Goal: Task Accomplishment & Management: Complete application form

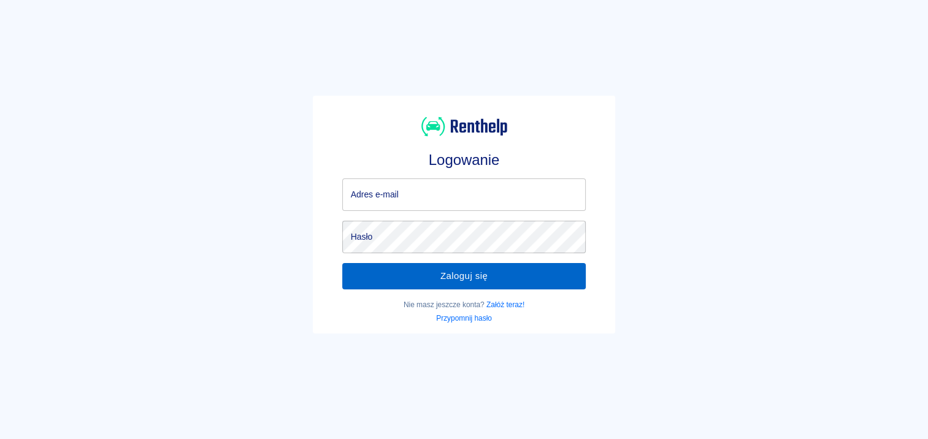
type input "biuro.spolkaass@o2.pl"
click at [415, 272] on button "Zaloguj się" at bounding box center [464, 276] width 244 height 26
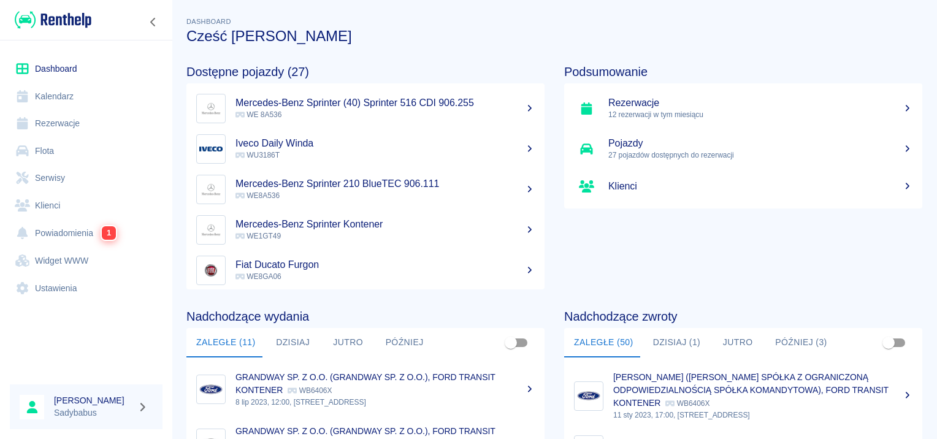
click at [82, 113] on link "Rezerwacje" at bounding box center [86, 124] width 153 height 28
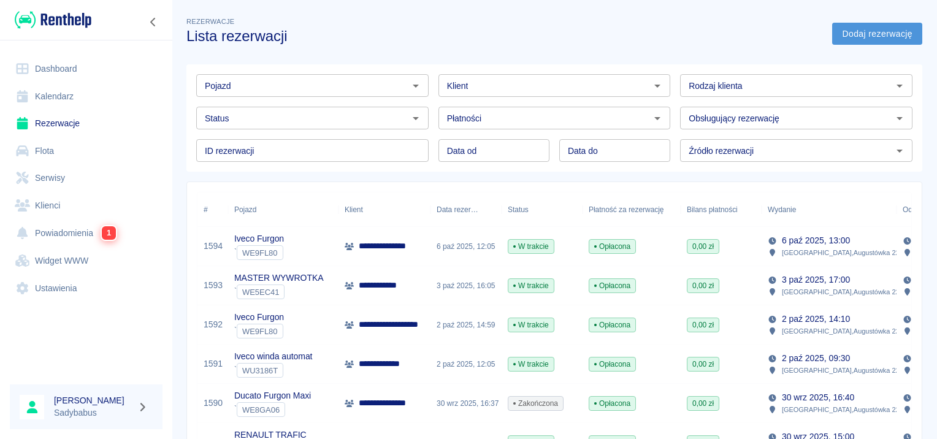
click at [882, 32] on link "Dodaj rezerwację" at bounding box center [878, 34] width 90 height 23
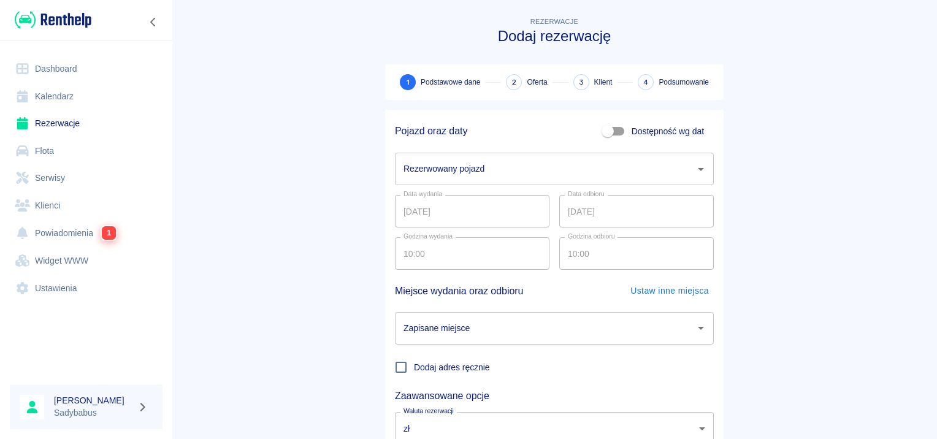
click at [479, 164] on input "Rezerwowany pojazd" at bounding box center [546, 168] width 290 height 21
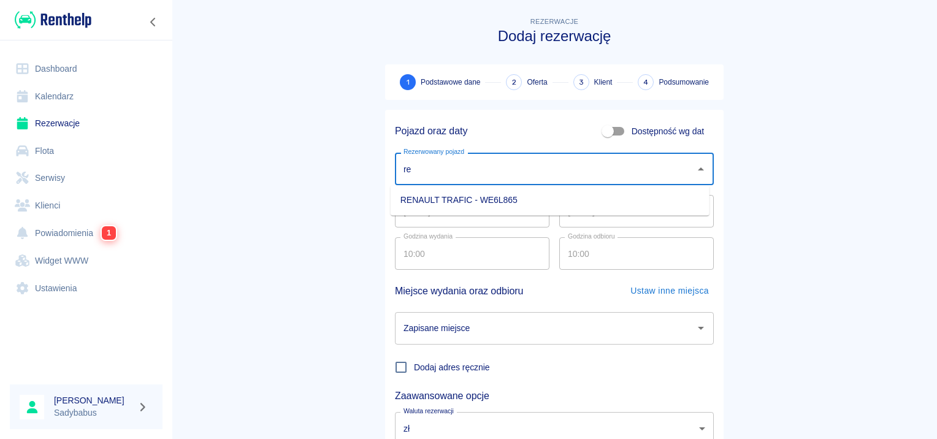
drag, startPoint x: 460, startPoint y: 175, endPoint x: 247, endPoint y: 175, distance: 213.5
click at [247, 175] on main "Rezerwacje Dodaj rezerwację 1 Podstawowe dane 2 Oferta 3 Klient 4 Podsumowanie …" at bounding box center [555, 256] width 766 height 482
click at [509, 204] on li "MASTER WYWROTKA - WE5EC41" at bounding box center [550, 200] width 319 height 20
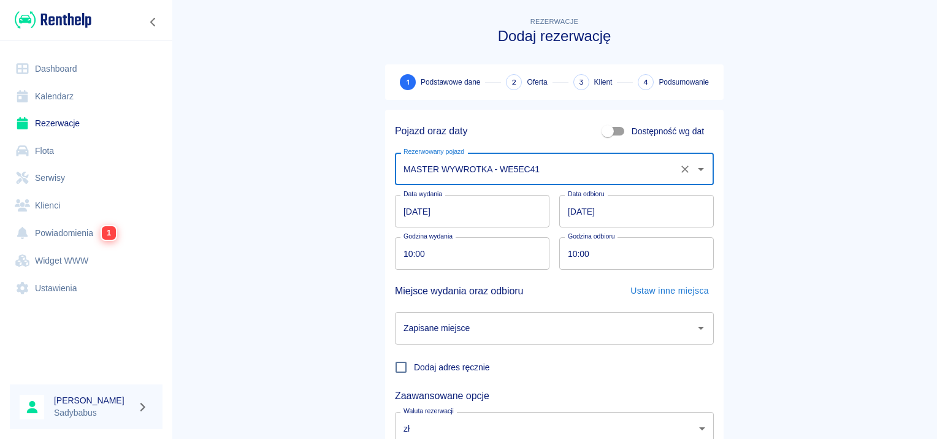
type input "MASTER WYWROTKA - WE5EC41"
click at [429, 262] on input "10:00" at bounding box center [468, 253] width 146 height 33
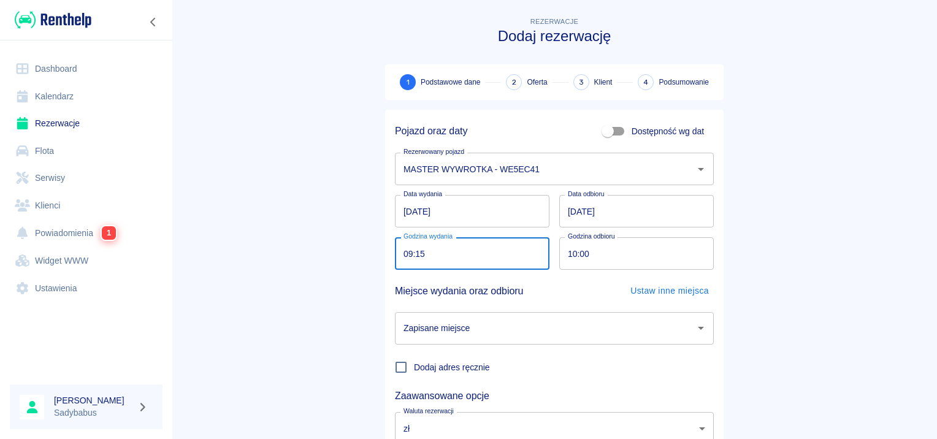
type input "09:15"
click at [571, 247] on input "10:00" at bounding box center [633, 253] width 146 height 33
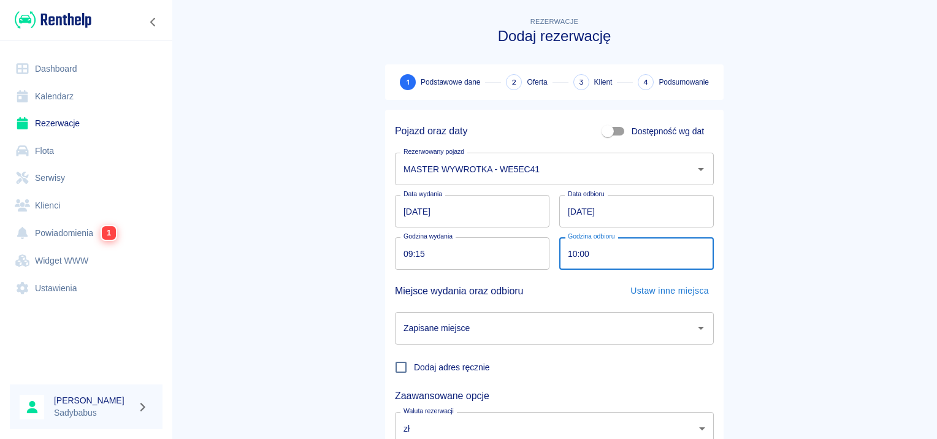
click at [571, 221] on input "09.10.2025" at bounding box center [637, 211] width 155 height 33
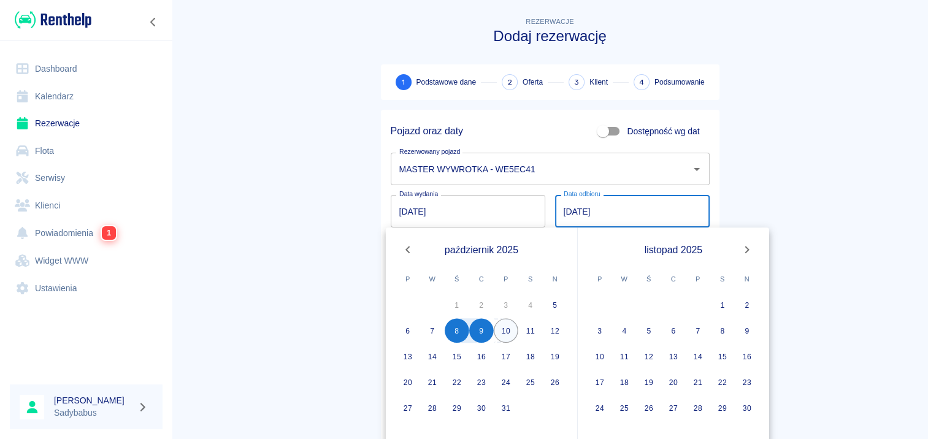
click at [506, 334] on button "10" at bounding box center [506, 330] width 25 height 25
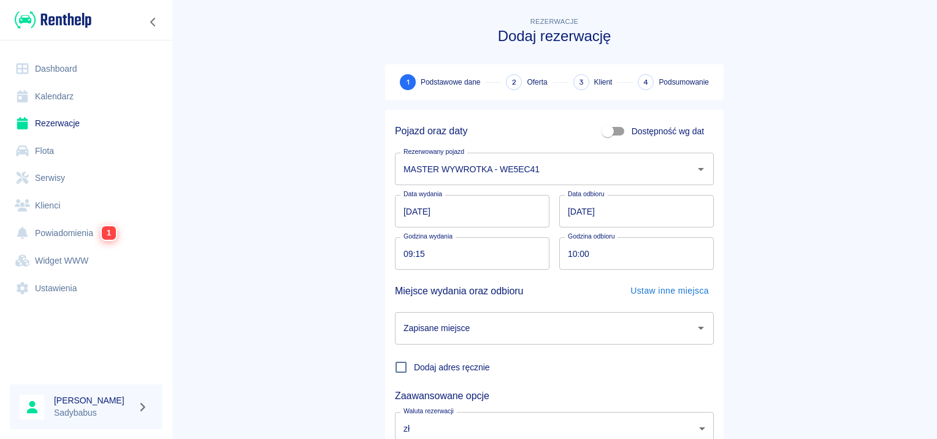
click at [587, 218] on input "10.10.2025" at bounding box center [637, 211] width 155 height 33
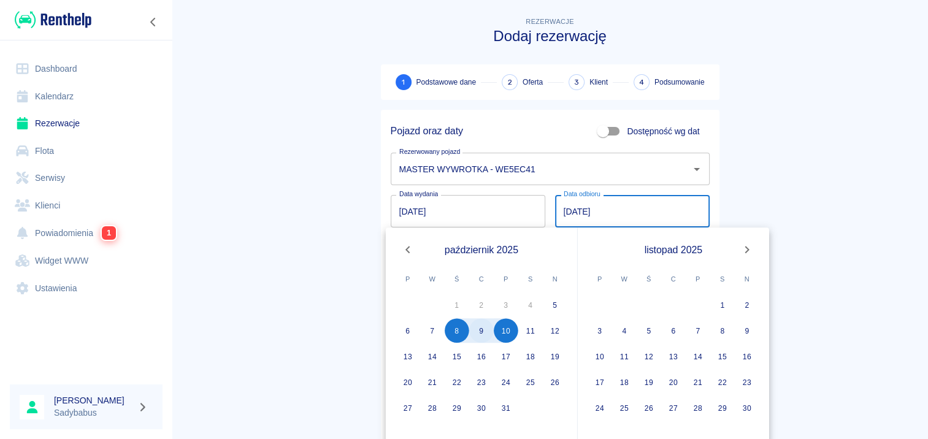
click at [478, 337] on button "9" at bounding box center [481, 330] width 25 height 25
type input "09.10.2025"
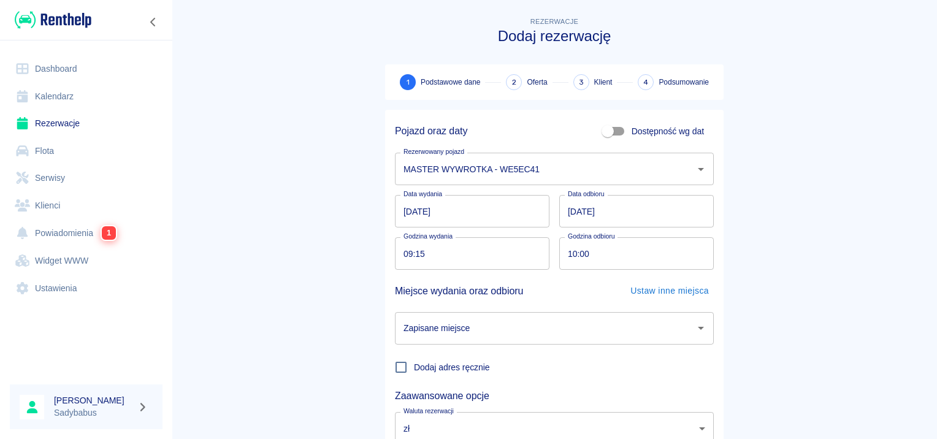
click at [569, 256] on input "10:00" at bounding box center [633, 253] width 146 height 33
type input "09:15"
click at [756, 242] on main "Rezerwacje Dodaj rezerwację 1 Podstawowe dane 2 Oferta 3 Klient 4 Podsumowanie …" at bounding box center [555, 256] width 766 height 482
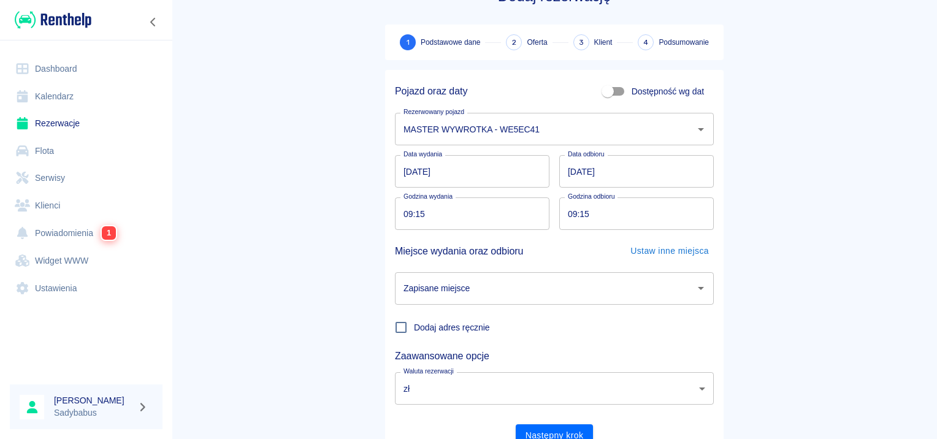
scroll to position [61, 0]
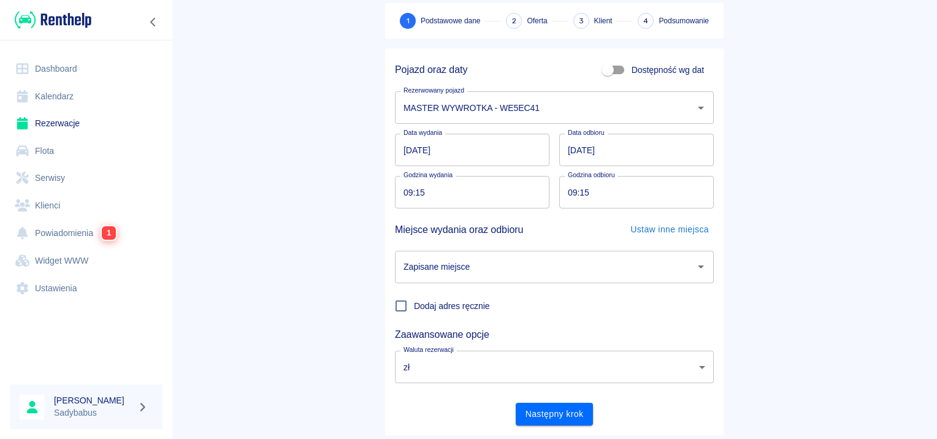
click at [479, 361] on body "Używamy plików Cookies, by zapewnić Ci najlepsze możliwe doświadczenie. Aby dow…" at bounding box center [468, 219] width 937 height 439
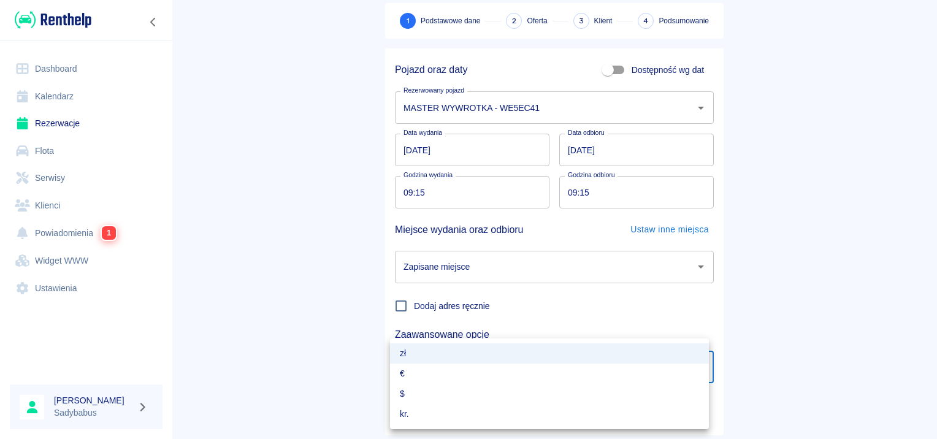
click at [476, 271] on div at bounding box center [468, 219] width 937 height 439
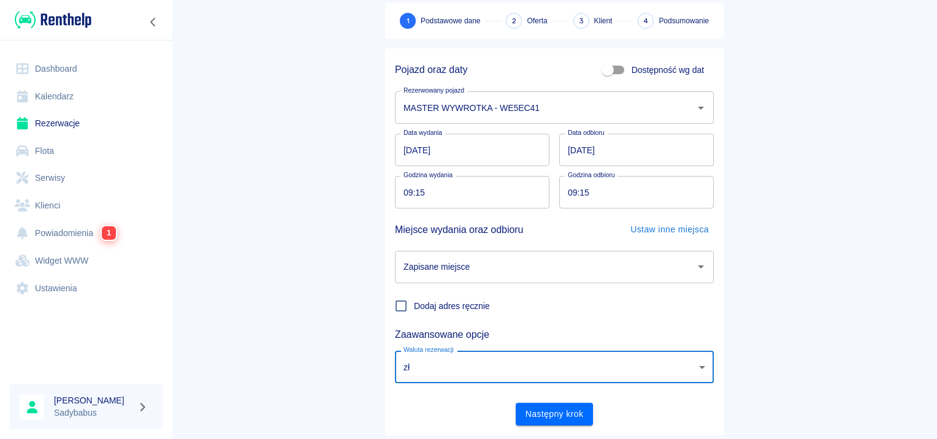
click at [466, 261] on input "Zapisane miejsce" at bounding box center [546, 266] width 290 height 21
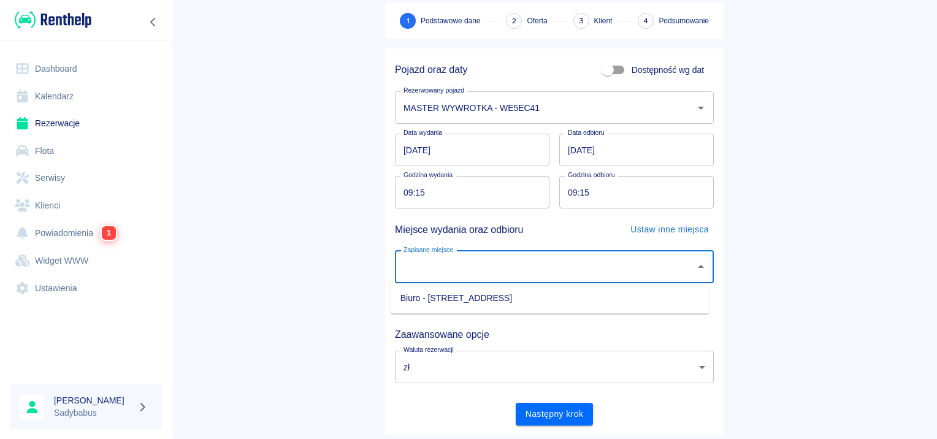
click at [456, 299] on li "Biuro - Warszawa, Augustówka 22A" at bounding box center [550, 298] width 319 height 20
type input "Biuro - Warszawa, Augustówka 22A"
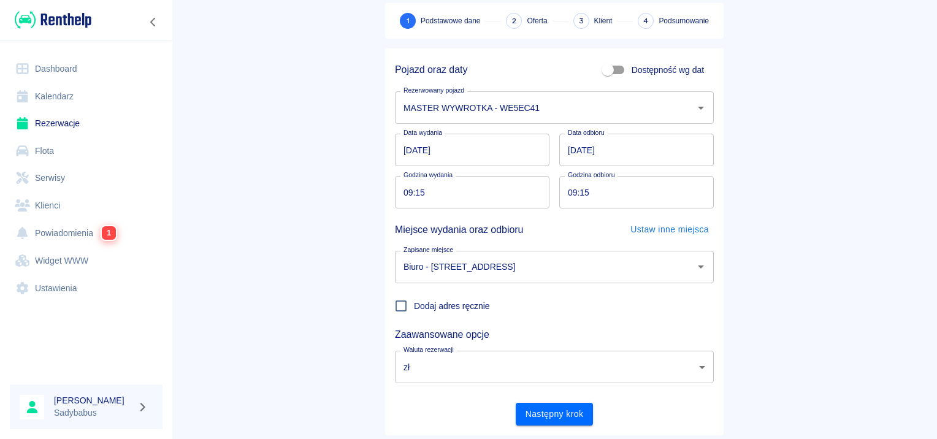
click at [544, 426] on div "Pojazd oraz daty Dostępność wg dat Rezerwowany pojazd MASTER WYWROTKA - WE5EC41…" at bounding box center [554, 241] width 339 height 387
click at [544, 423] on button "Następny krok" at bounding box center [555, 414] width 78 height 23
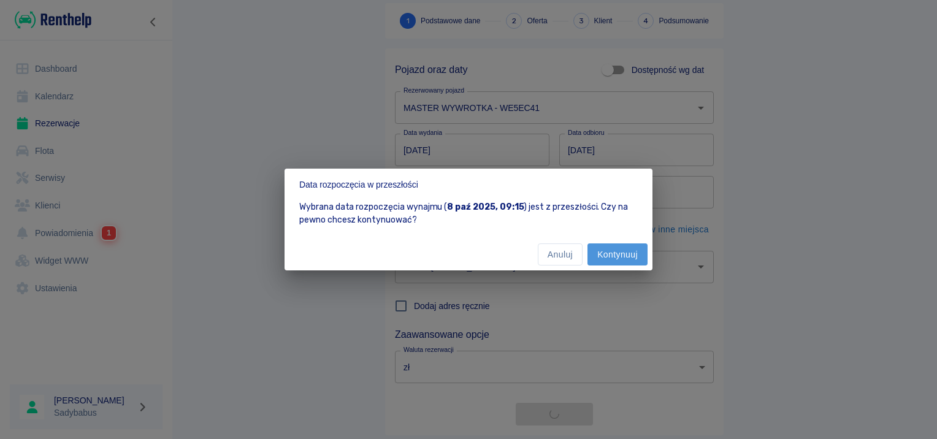
click at [596, 258] on button "Kontynuuj" at bounding box center [618, 255] width 60 height 23
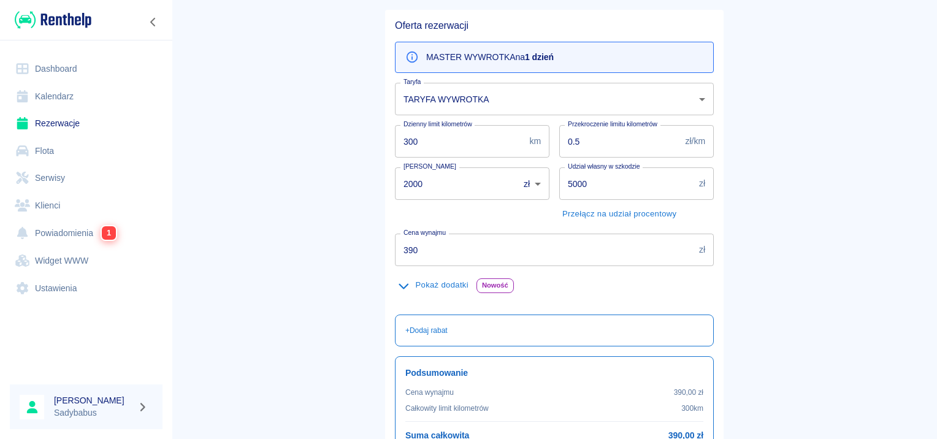
scroll to position [123, 0]
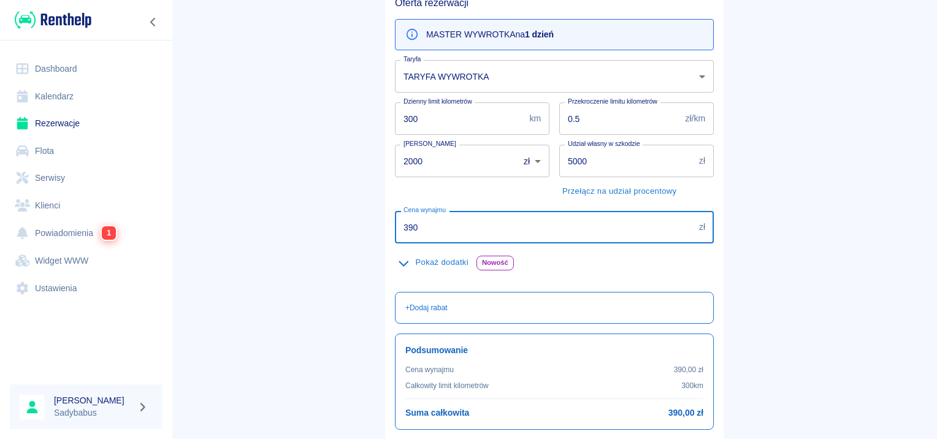
drag, startPoint x: 411, startPoint y: 226, endPoint x: 334, endPoint y: 223, distance: 77.4
click at [334, 223] on main "Rezerwacje Dodaj rezerwację Podstawowe dane 2 Oferta 3 Klient 4 Podsumowanie Of…" at bounding box center [555, 196] width 766 height 609
type input "299"
click at [342, 231] on main "Rezerwacje Dodaj rezerwację Podstawowe dane 2 Oferta 3 Klient 4 Podsumowanie Of…" at bounding box center [555, 196] width 766 height 609
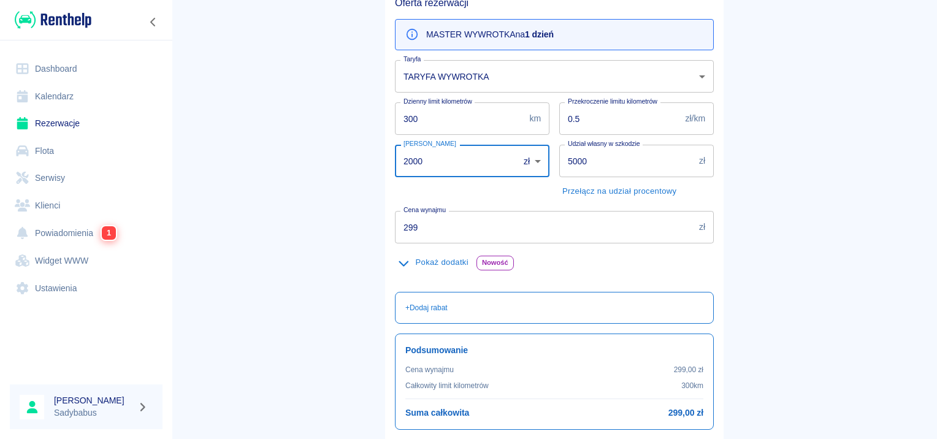
drag, startPoint x: 447, startPoint y: 156, endPoint x: 341, endPoint y: 156, distance: 105.5
click at [341, 156] on main "Rezerwacje Dodaj rezerwację Podstawowe dane 2 Oferta 3 Klient 4 Podsumowanie Of…" at bounding box center [555, 196] width 766 height 609
type input "1500"
click at [341, 156] on main "Rezerwacje Dodaj rezerwację Podstawowe dane 2 Oferta 3 Klient 4 Podsumowanie Of…" at bounding box center [555, 196] width 766 height 609
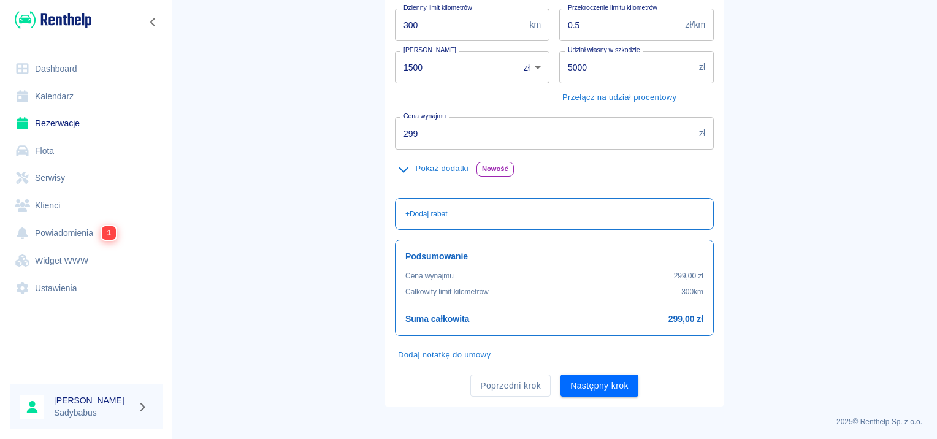
scroll to position [218, 0]
click at [606, 389] on button "Następny krok" at bounding box center [600, 384] width 78 height 23
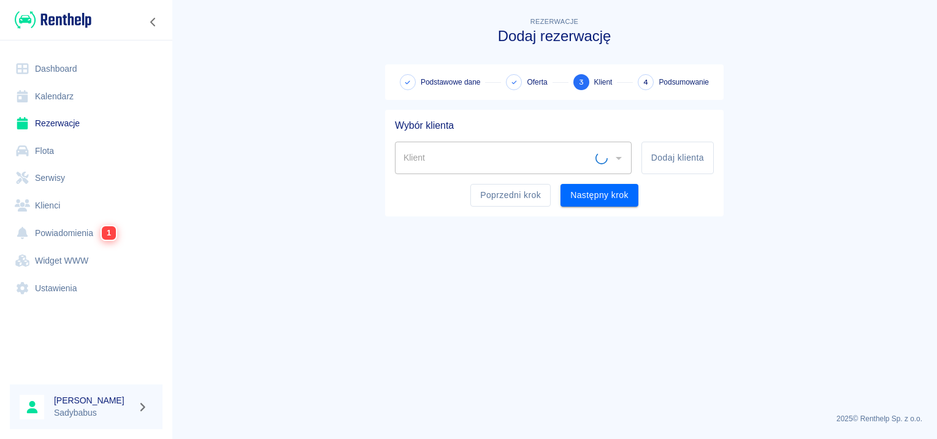
scroll to position [0, 0]
click at [665, 157] on button "Dodaj klienta" at bounding box center [678, 158] width 72 height 33
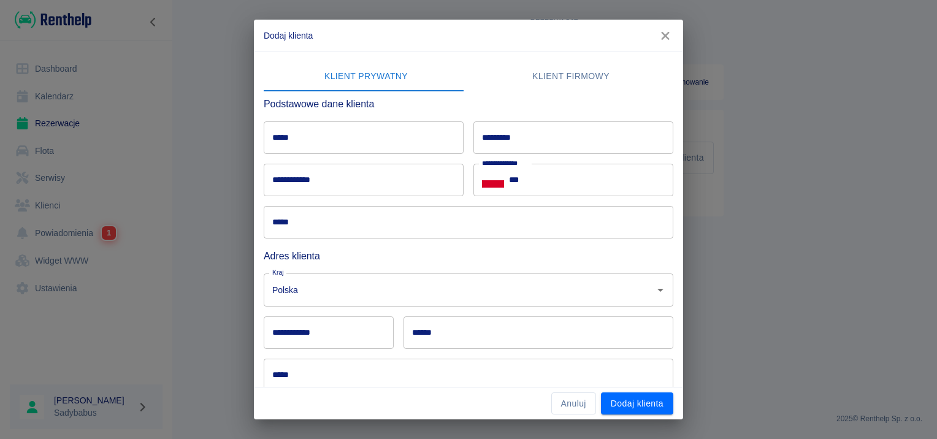
click at [307, 140] on input "*****" at bounding box center [364, 137] width 200 height 33
type input "********"
click at [552, 132] on input "*********" at bounding box center [574, 137] width 200 height 33
type input "*****"
click at [584, 189] on input "***" at bounding box center [591, 180] width 164 height 33
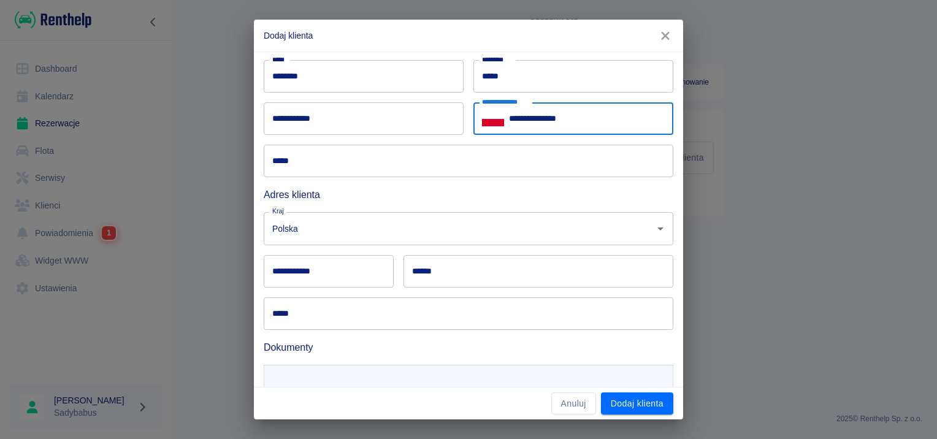
scroll to position [113, 0]
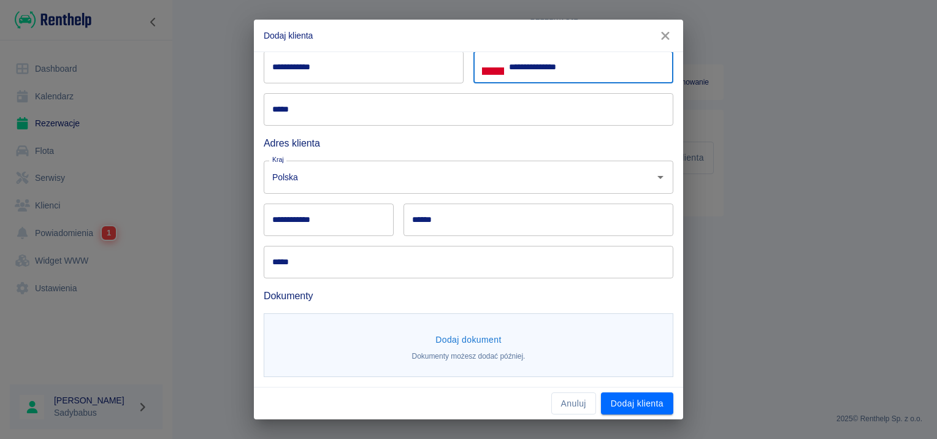
type input "**********"
click at [490, 342] on button "Dodaj dokument" at bounding box center [469, 340] width 76 height 23
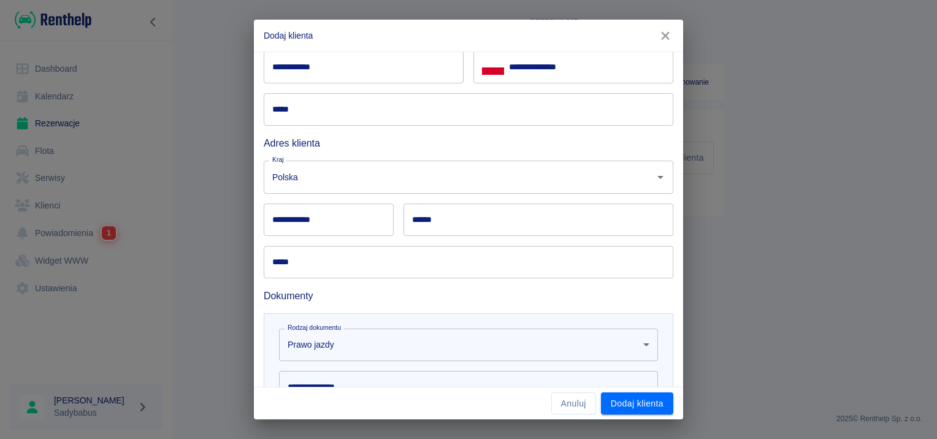
scroll to position [236, 0]
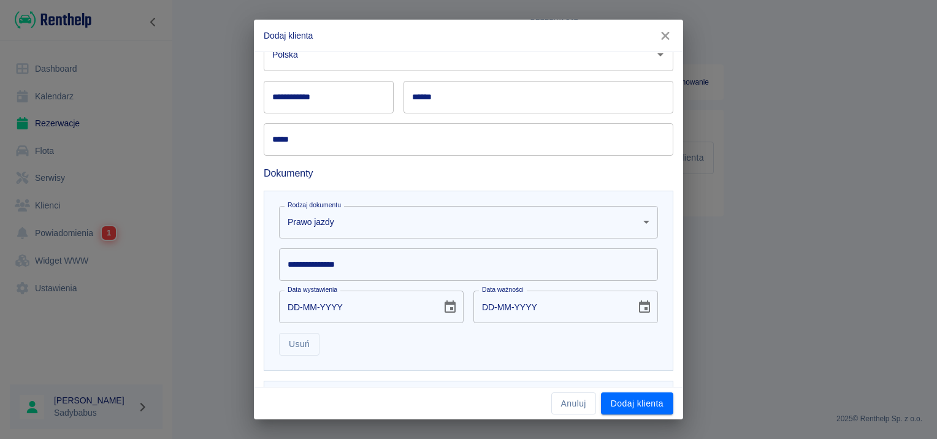
click at [345, 263] on input "**********" at bounding box center [468, 264] width 379 height 33
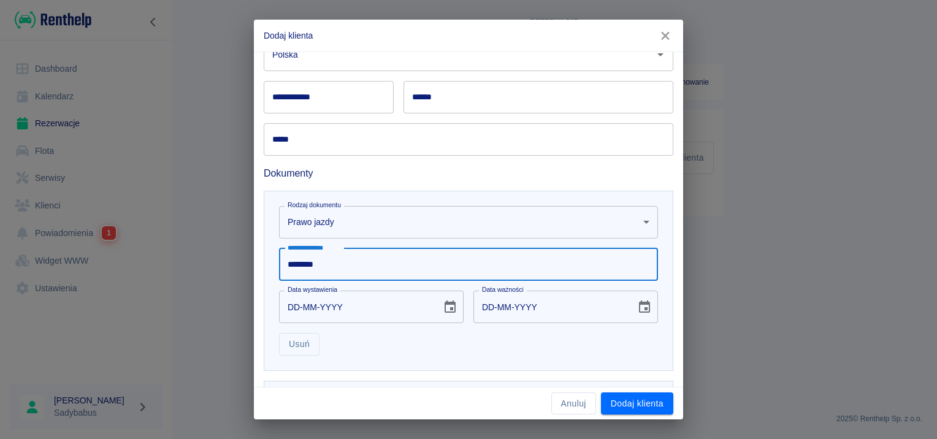
type input "********"
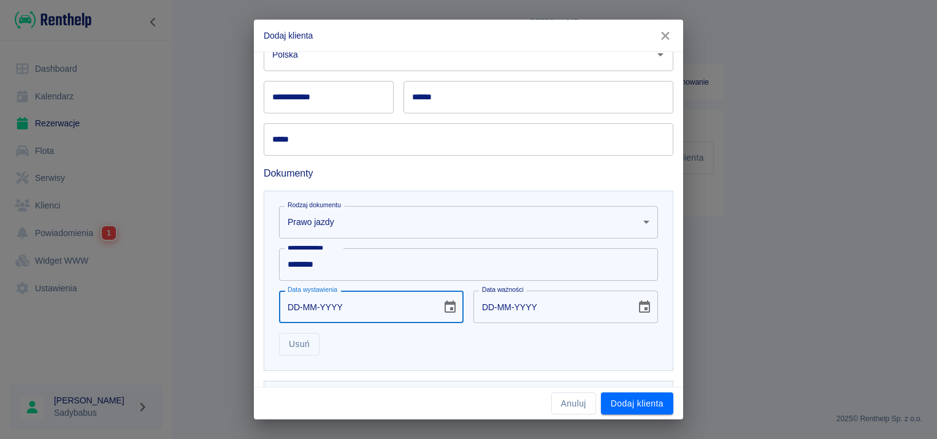
click at [291, 310] on input "DD-MM-YYYY" at bounding box center [356, 307] width 154 height 33
type input "22-12-0002"
type input "22-12-0012"
type input "22-12-0020"
type input "22-12-0030"
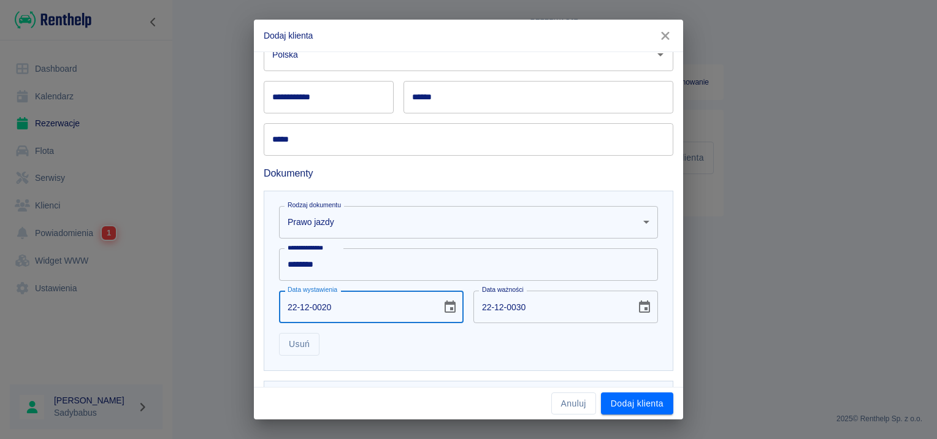
type input "22-12-0200"
type input "22-12-0210"
type input "22-12-2005"
type input "22-12-2015"
type input "22-12-2005"
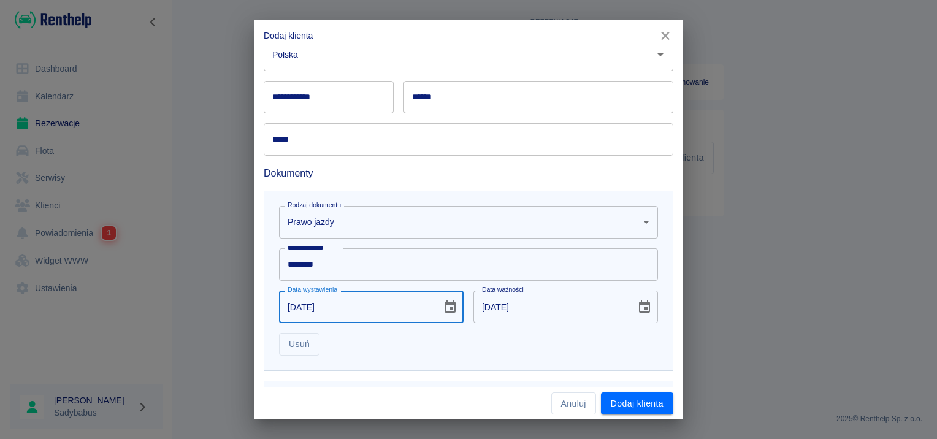
click at [515, 301] on input "22-12-2015" at bounding box center [551, 307] width 154 height 33
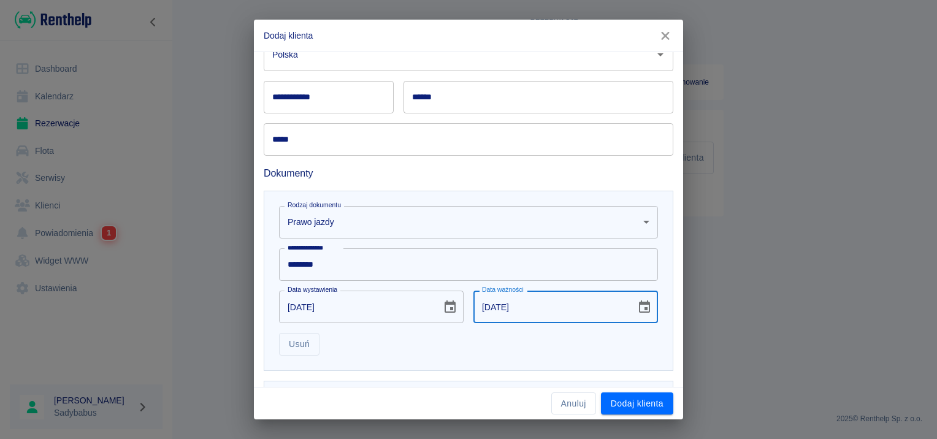
type input "22-12-2035"
click at [513, 347] on div "Usuń" at bounding box center [463, 339] width 389 height 33
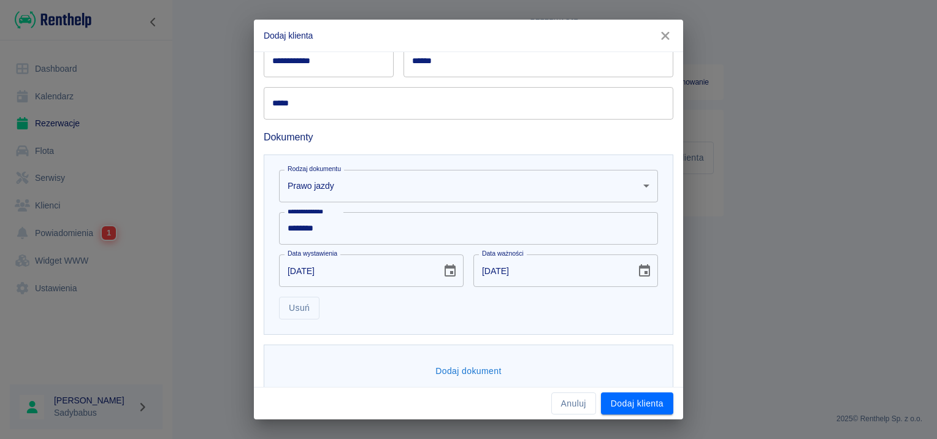
scroll to position [291, 0]
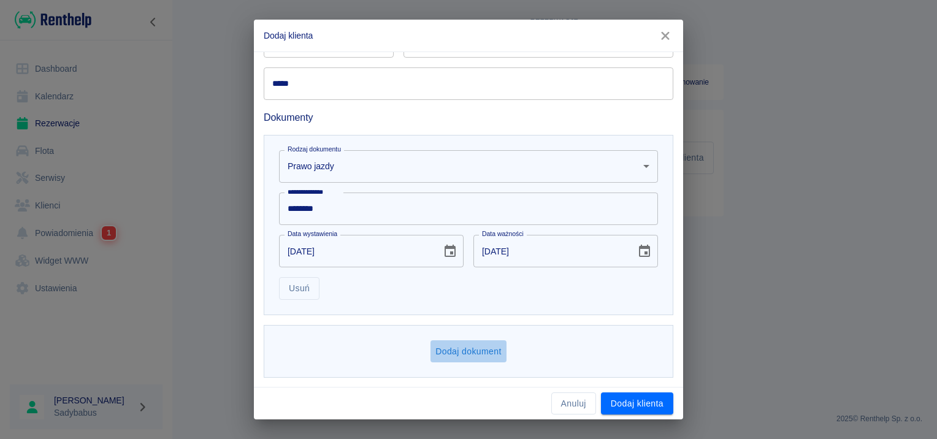
click at [472, 345] on button "Dodaj dokument" at bounding box center [469, 352] width 76 height 23
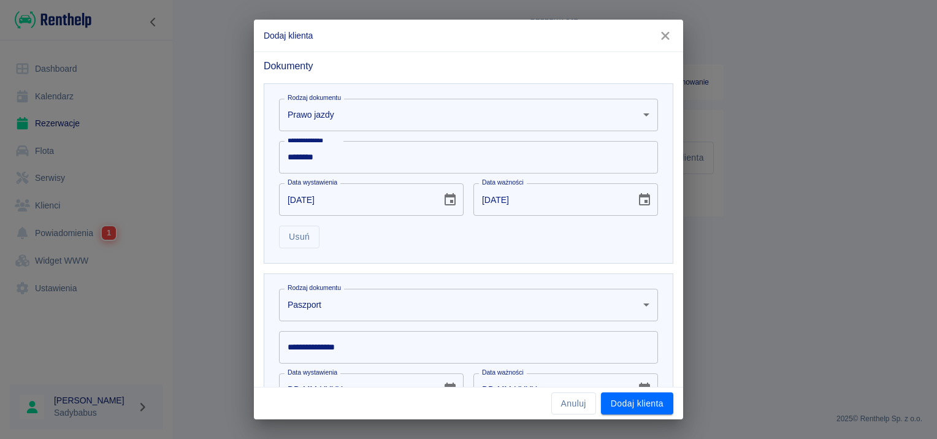
scroll to position [414, 0]
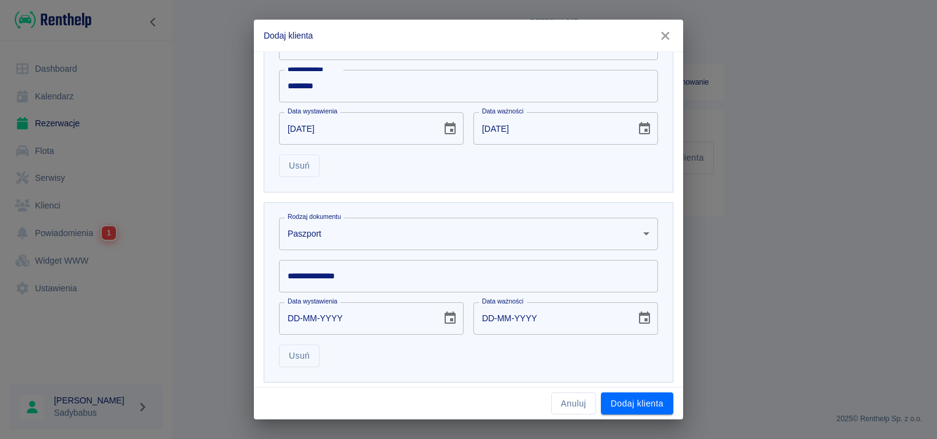
click at [385, 231] on body "**********" at bounding box center [468, 219] width 937 height 439
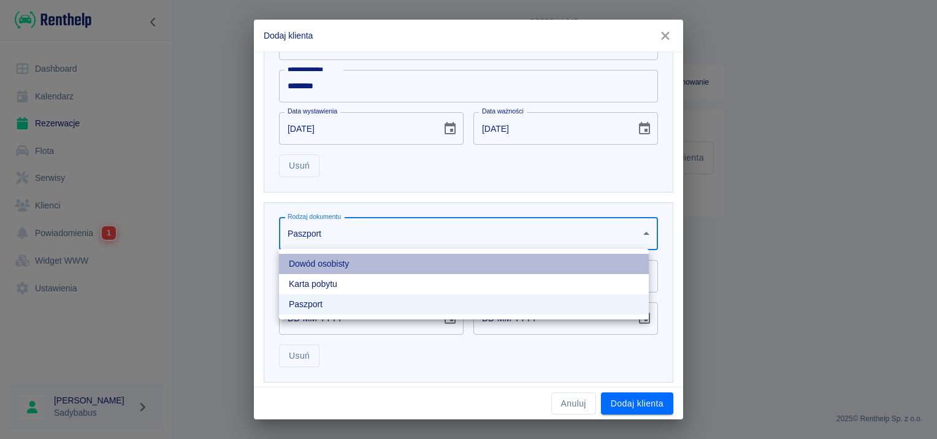
click at [368, 267] on li "Dowód osobisty" at bounding box center [464, 264] width 370 height 20
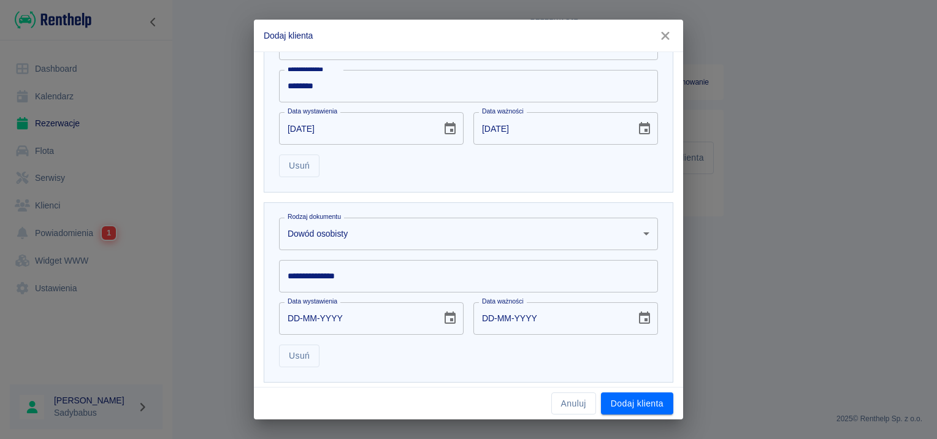
click at [369, 263] on input "**********" at bounding box center [468, 276] width 379 height 33
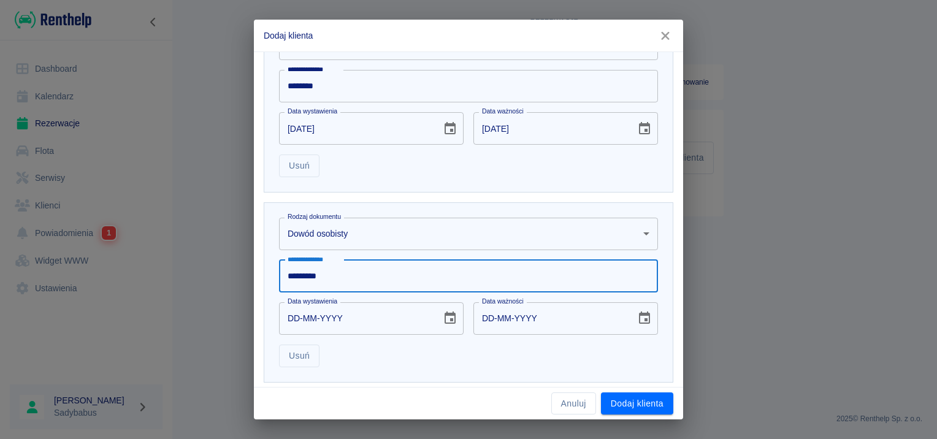
type input "*********"
click at [285, 317] on input "DD-MM-YYYY" at bounding box center [356, 318] width 154 height 33
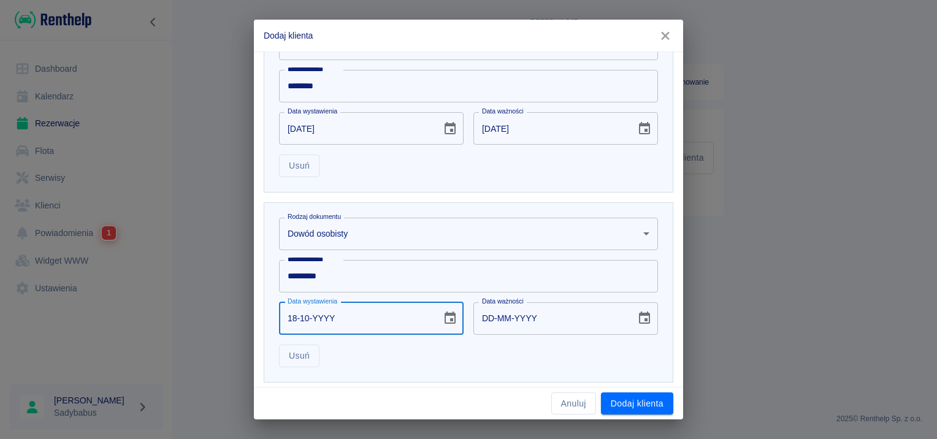
type input "18-10-0002"
type input "18-10-0012"
type input "18-10-0020"
type input "18-10-0030"
type input "18-10-0202"
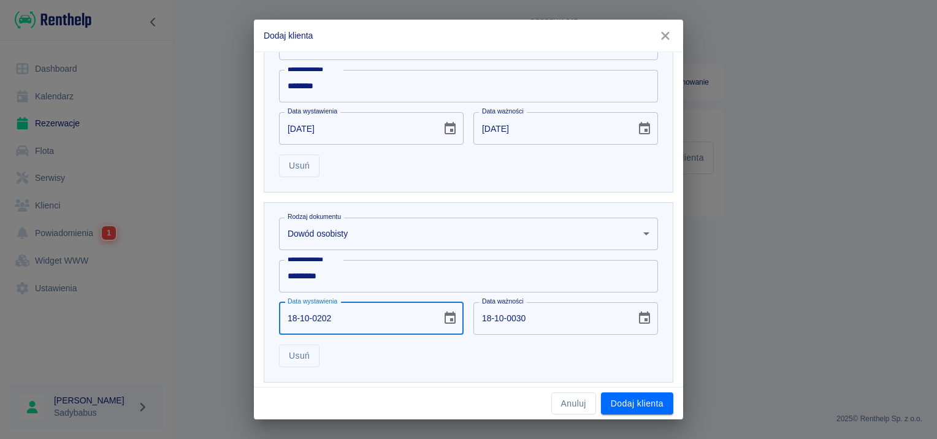
type input "18-10-0212"
type input "18-10-2021"
type input "18-10-2031"
type input "18-10-2021"
click at [531, 347] on div "Usuń" at bounding box center [463, 351] width 389 height 33
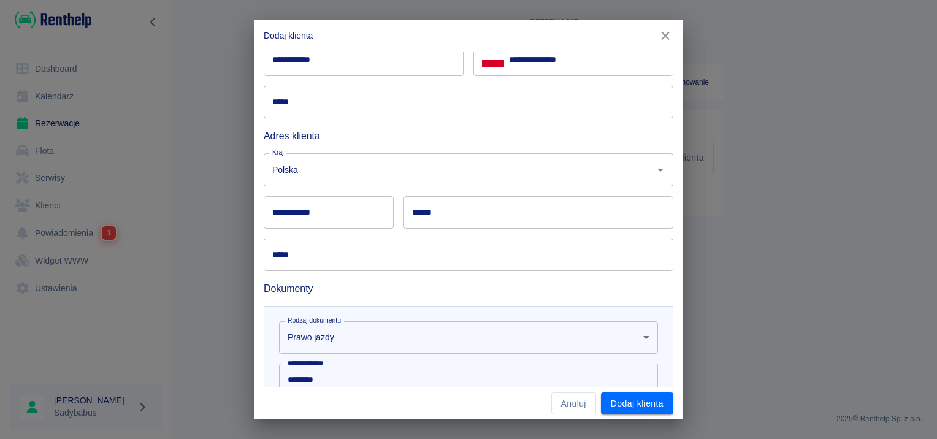
scroll to position [123, 0]
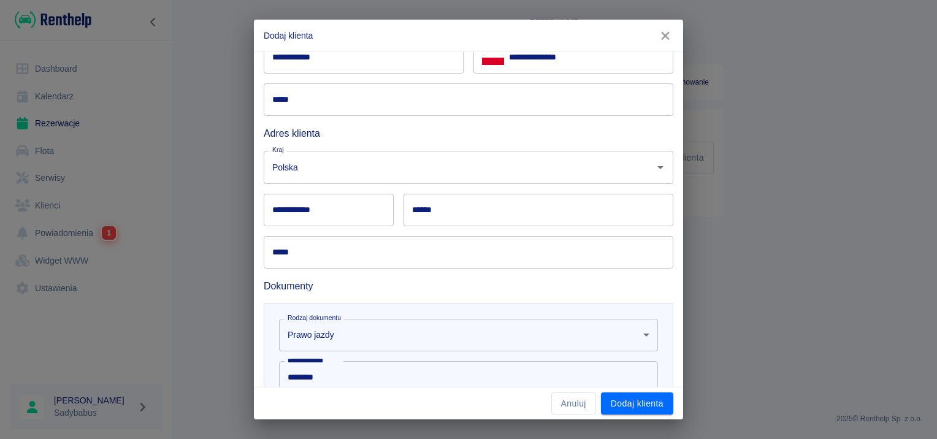
click at [384, 263] on input "*****" at bounding box center [469, 252] width 410 height 33
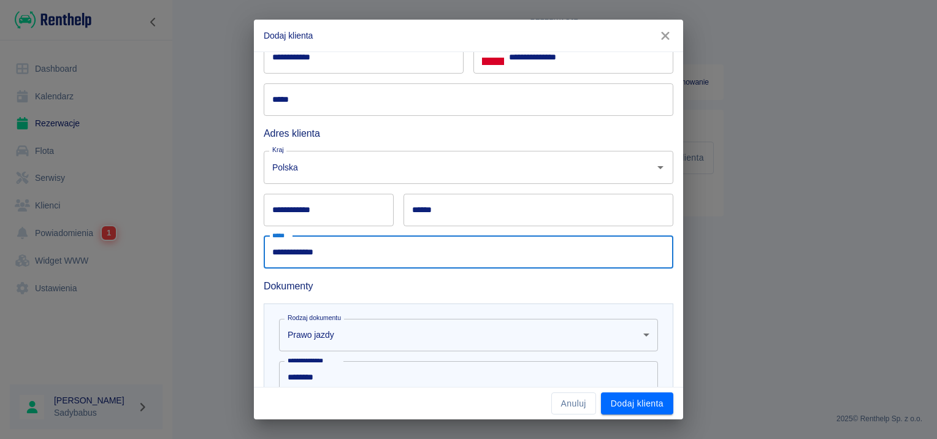
type input "**********"
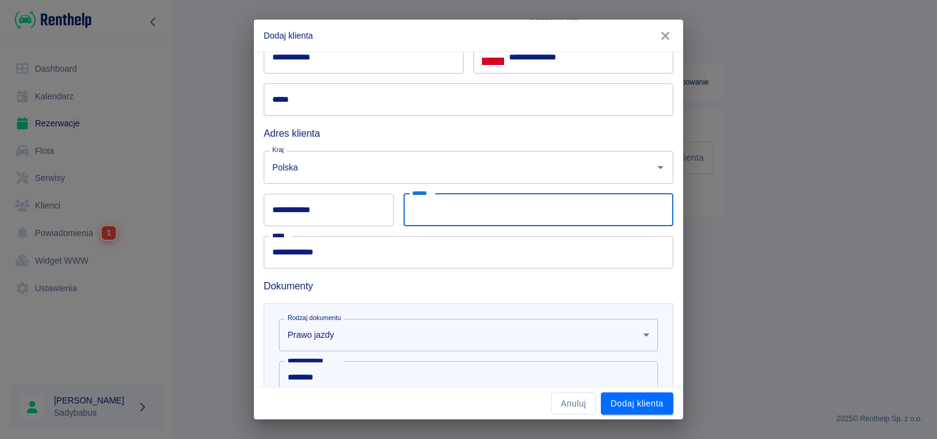
click at [441, 214] on input "******" at bounding box center [539, 210] width 270 height 33
type input "********"
click at [298, 208] on input "**********" at bounding box center [329, 210] width 130 height 33
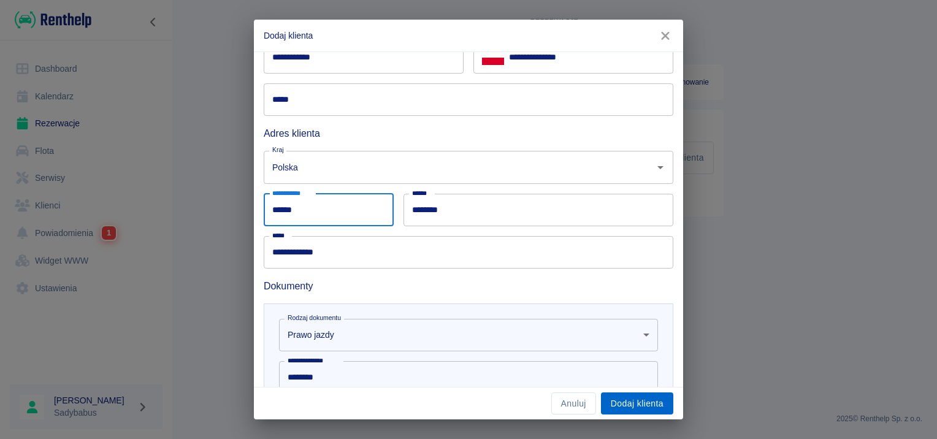
type input "******"
click at [655, 413] on button "Dodaj klienta" at bounding box center [637, 404] width 72 height 23
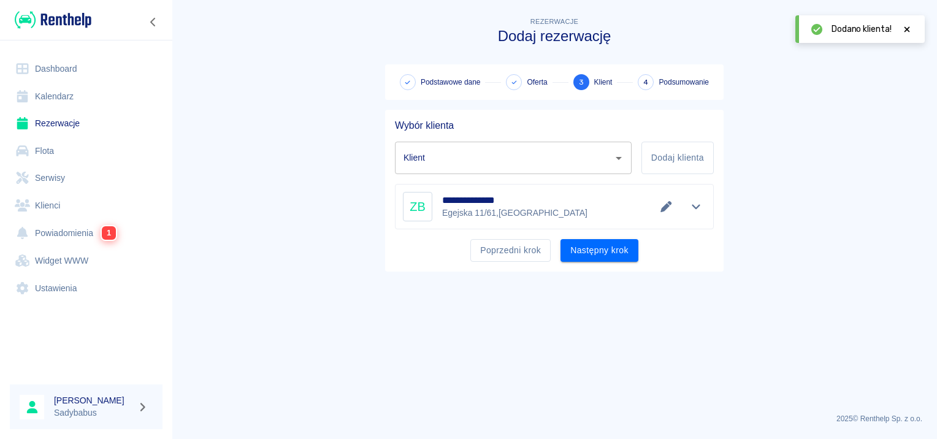
type input "Zbigniew Bałaż (+48508764342)"
click at [584, 251] on button "Następny krok" at bounding box center [600, 250] width 78 height 23
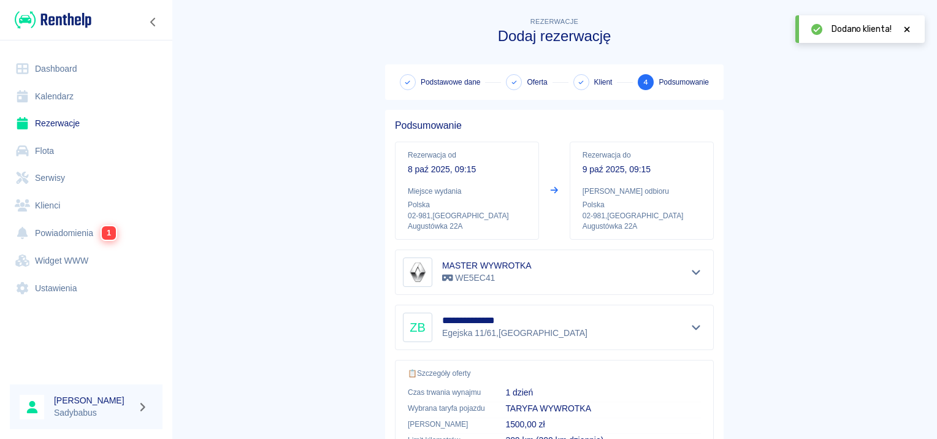
scroll to position [221, 0]
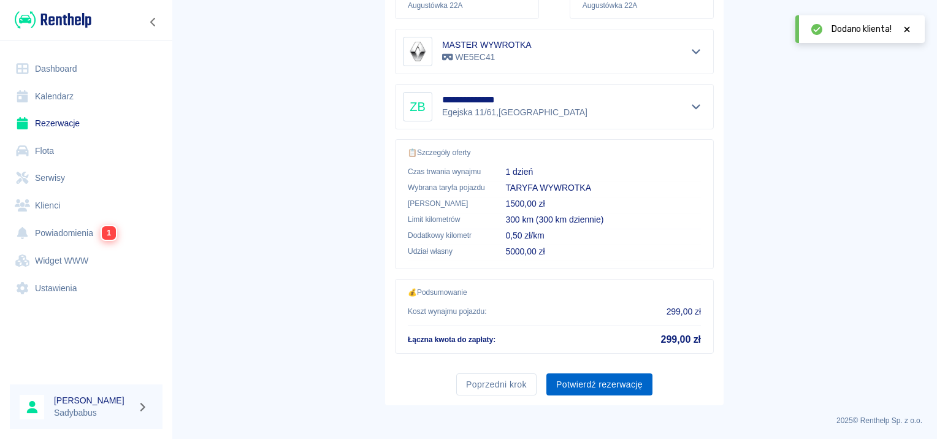
click at [560, 380] on button "Potwierdź rezerwację" at bounding box center [600, 385] width 106 height 23
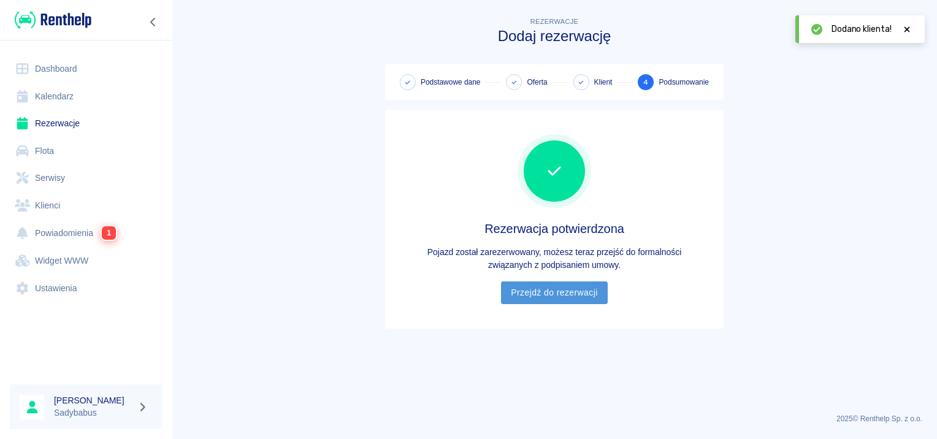
click at [547, 300] on link "Przejdź do rezerwacji" at bounding box center [554, 293] width 106 height 23
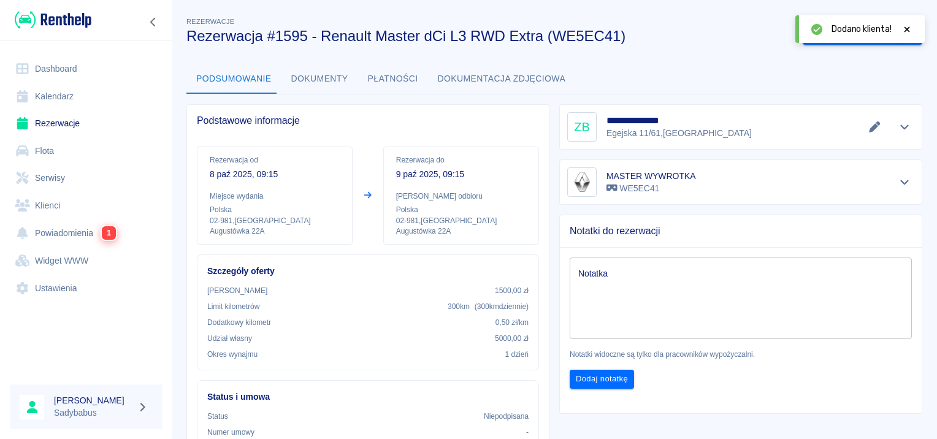
click at [307, 83] on button "Dokumenty" at bounding box center [320, 78] width 77 height 29
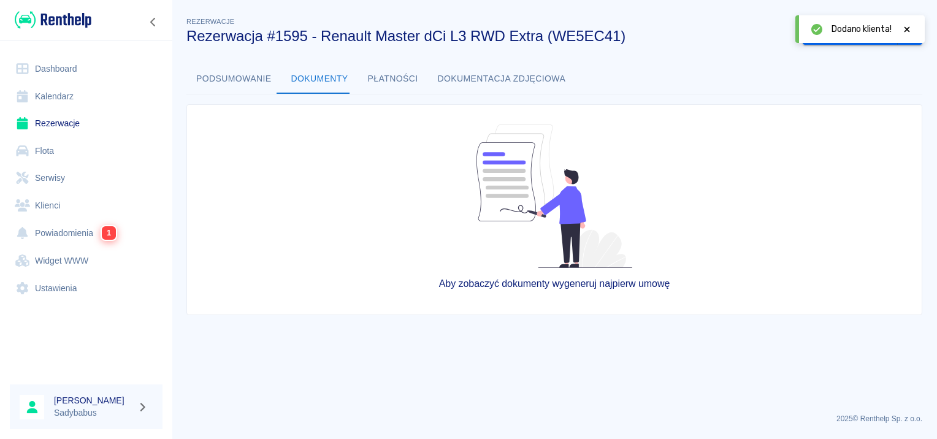
click at [904, 33] on icon at bounding box center [907, 29] width 11 height 9
click at [864, 32] on button "Wygeneruj umowę" at bounding box center [850, 34] width 95 height 23
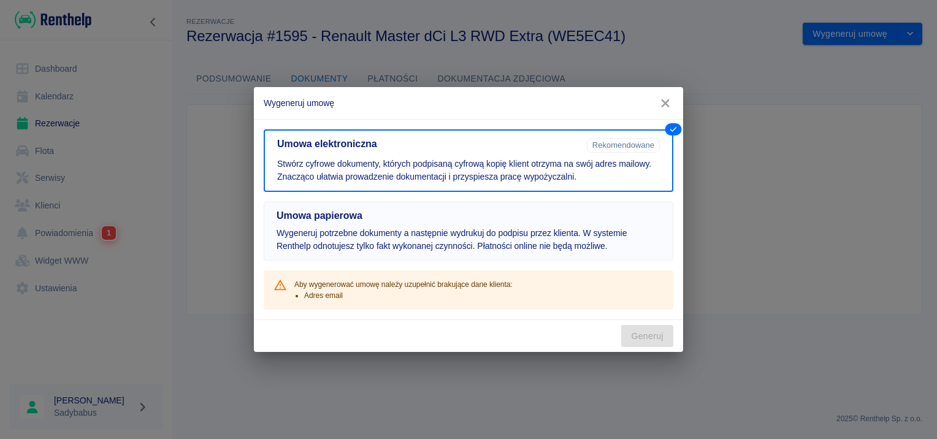
click at [512, 221] on button "Umowa papierowa Wygeneruj potrzebne dokumenty a następnie wydrukuj do podpisu p…" at bounding box center [469, 231] width 410 height 59
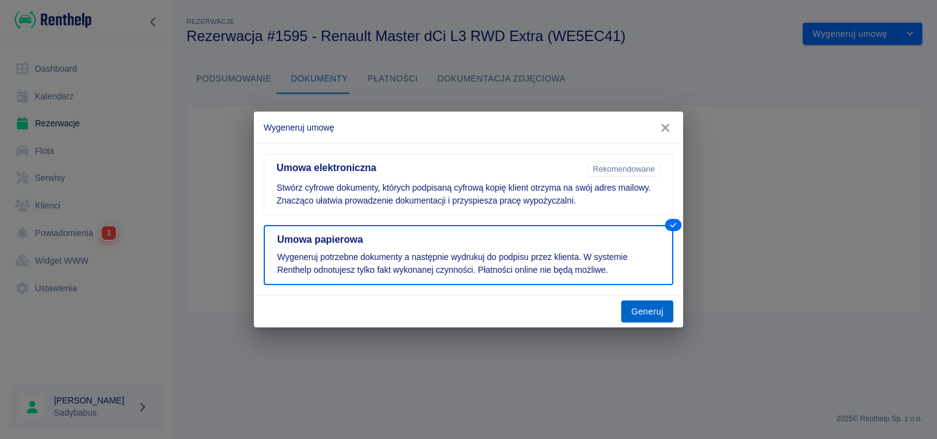
click at [648, 319] on button "Generuj" at bounding box center [648, 312] width 52 height 23
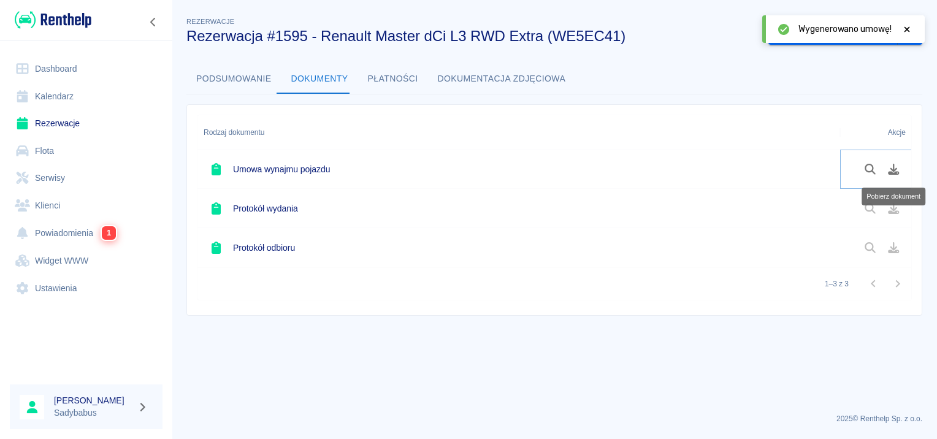
click at [888, 177] on button "Pobierz dokument" at bounding box center [894, 169] width 24 height 21
click at [899, 164] on icon "Pobierz dokument" at bounding box center [894, 169] width 14 height 11
